Goal: Task Accomplishment & Management: Use online tool/utility

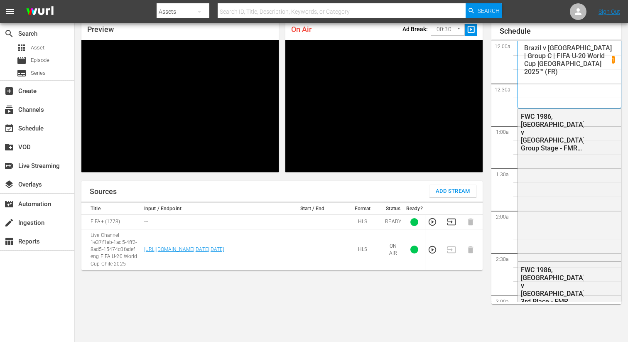
scroll to position [1641, 0]
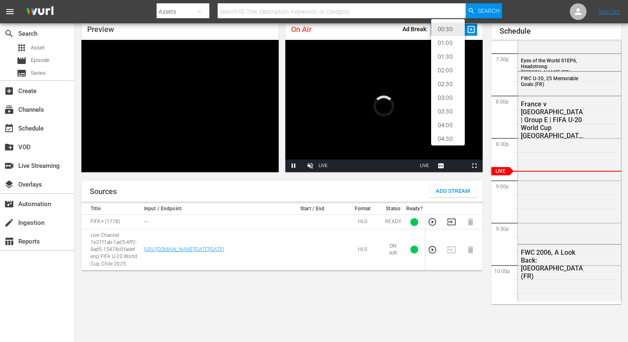
click at [453, 36] on body "menu Search By Assets Search ID, Title, Description, Keywords, or Category Sear…" at bounding box center [314, 135] width 628 height 342
click at [446, 69] on li "02:00" at bounding box center [448, 71] width 34 height 14
type input "120"
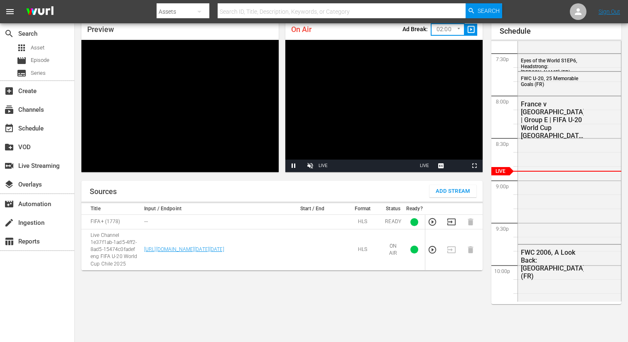
click at [471, 33] on span "slideshow_sharp" at bounding box center [472, 30] width 10 height 10
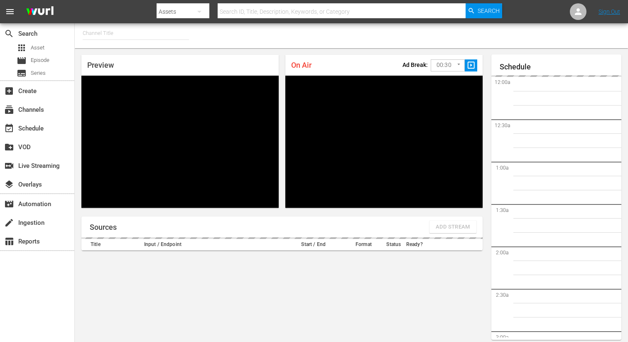
type input "FIFA+ [DEMOGRAPHIC_DATA] Local (1777)"
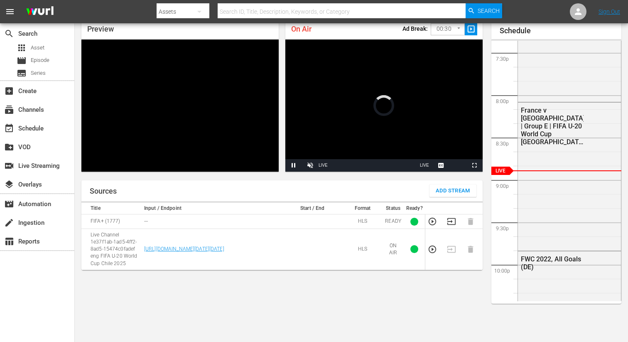
scroll to position [36, 0]
click at [448, 27] on body "menu Search By Assets Search ID, Title, Description, Keywords, or Category Sear…" at bounding box center [314, 135] width 628 height 342
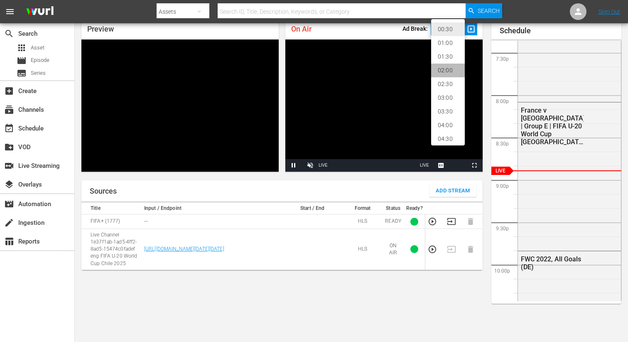
click at [447, 67] on li "02:00" at bounding box center [448, 71] width 34 height 14
type input "120"
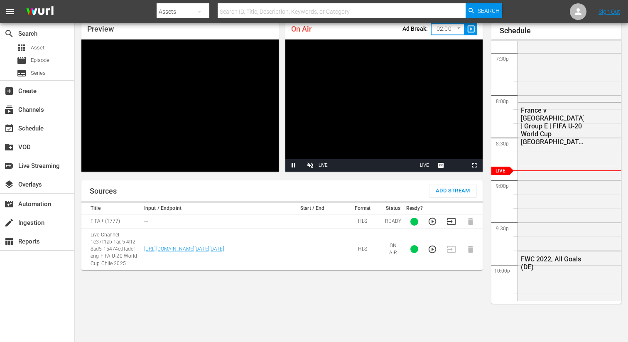
click at [476, 28] on button "slideshow_sharp" at bounding box center [471, 29] width 12 height 12
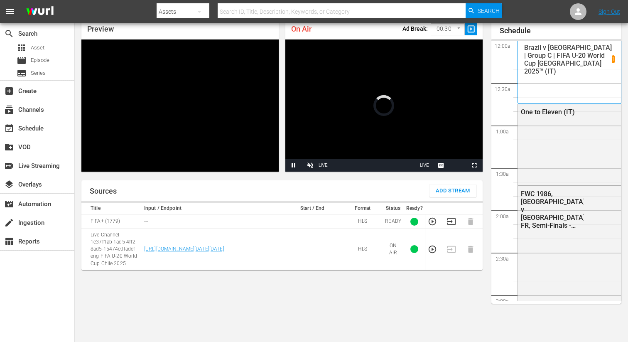
scroll to position [36, 0]
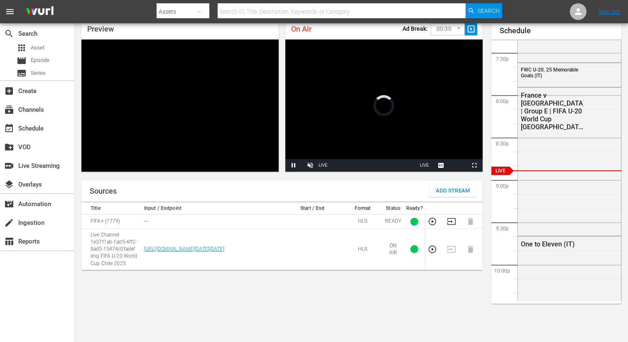
click at [451, 32] on body "menu Search By Assets Search ID, Title, Description, Keywords, or Category Sear…" at bounding box center [314, 135] width 628 height 342
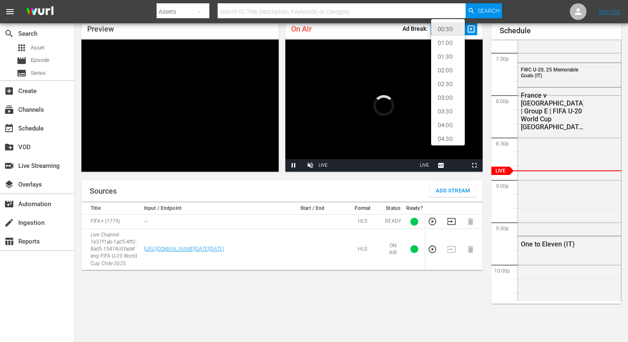
click at [444, 70] on li "02:00" at bounding box center [448, 71] width 34 height 14
type input "120"
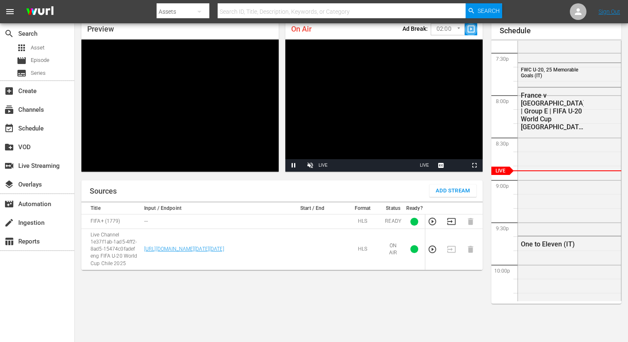
click at [474, 26] on span "slideshow_sharp" at bounding box center [472, 30] width 10 height 10
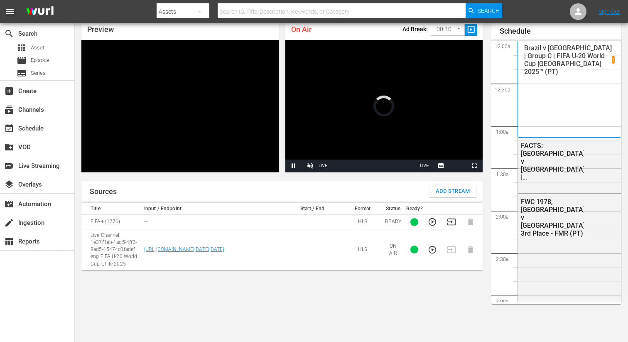
scroll to position [36, 0]
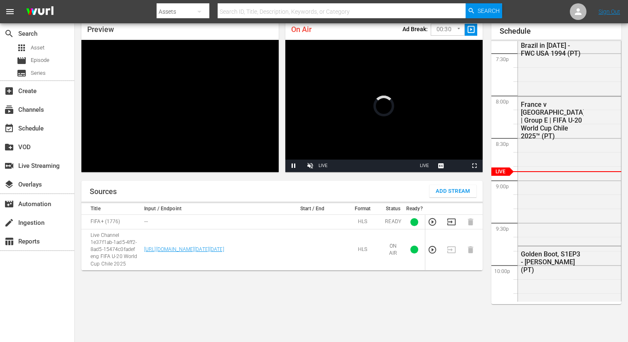
click at [449, 25] on body "menu Search By Assets Search ID, Title, Description, Keywords, or Category Sear…" at bounding box center [314, 135] width 628 height 342
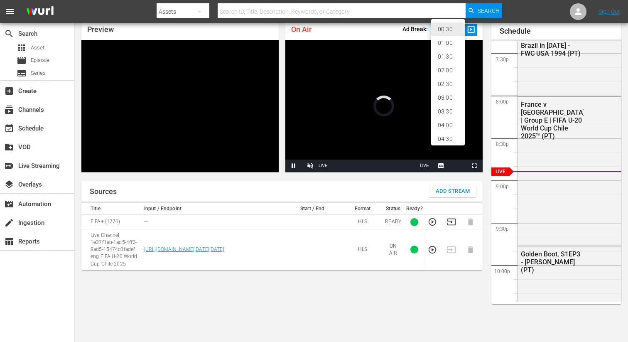
click at [447, 69] on li "02:00" at bounding box center [448, 71] width 34 height 14
type input "120"
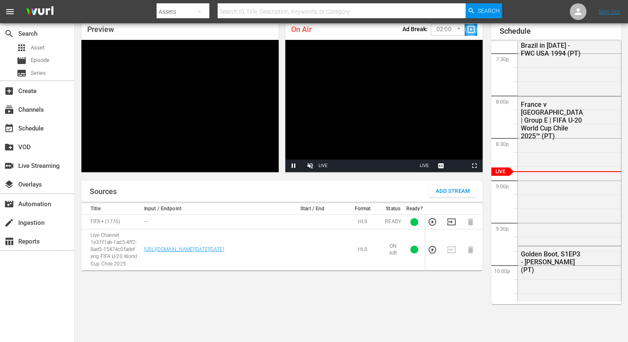
click at [465, 27] on button "slideshow_sharp" at bounding box center [471, 30] width 12 height 12
drag, startPoint x: 461, startPoint y: 10, endPoint x: 456, endPoint y: -2, distance: 12.7
click at [456, 0] on html "menu Search By Assets Search ID, Title, Description, Keywords, or Category Sear…" at bounding box center [314, 135] width 628 height 342
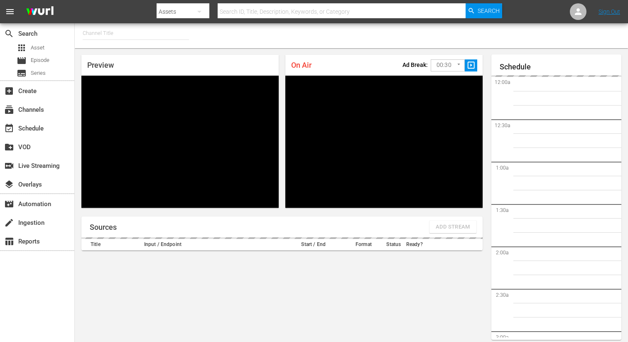
type input "FIFA+ Spanish Global (1780)"
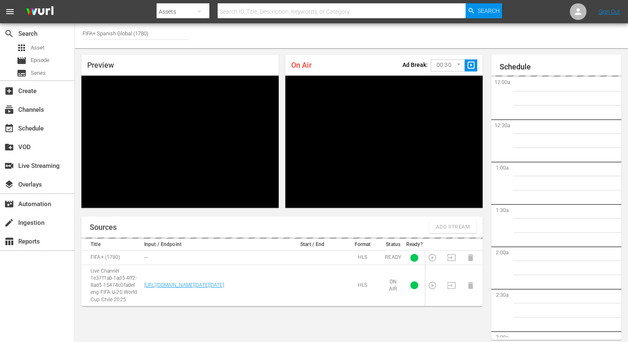
scroll to position [36, 0]
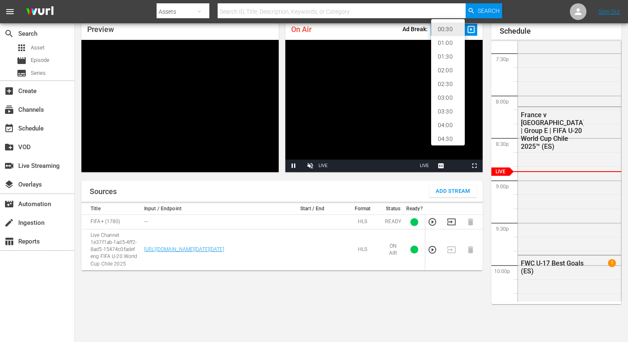
click at [455, 31] on body "menu Search By Assets Search ID, Title, Description, Keywords, or Category Sear…" at bounding box center [314, 135] width 628 height 342
click at [448, 69] on li "02:00" at bounding box center [448, 71] width 34 height 14
type input "120"
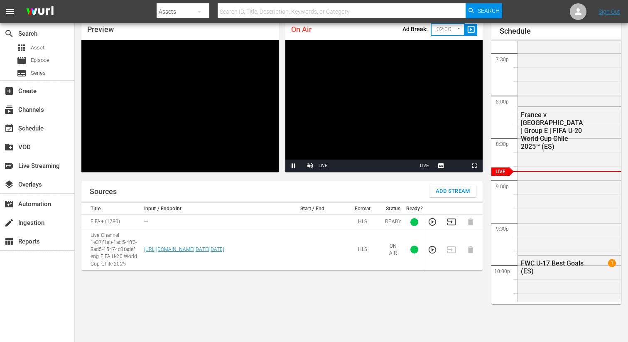
click at [484, 45] on div "On Air Ad Break: 02:00 120 ​ slideshow_sharp Video Player is loading. Pause Unm…" at bounding box center [384, 96] width 204 height 160
click at [472, 32] on span "slideshow_sharp" at bounding box center [472, 30] width 10 height 10
